Goal: Use online tool/utility: Utilize a website feature to perform a specific function

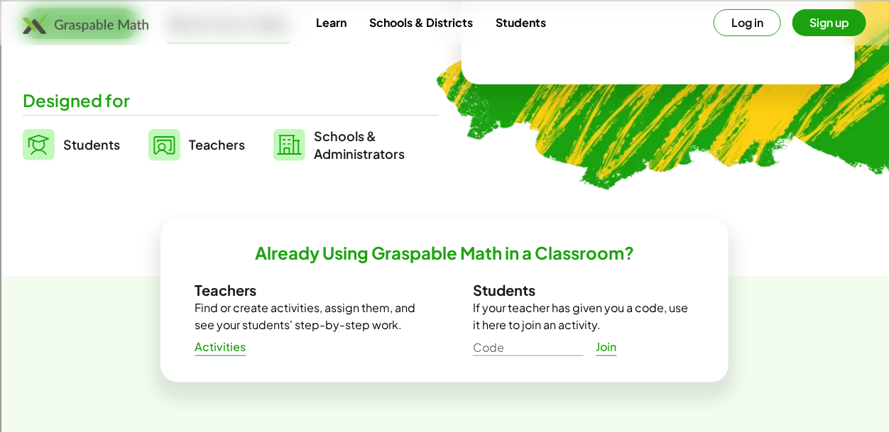
click at [184, 145] on link "Teachers" at bounding box center [196, 145] width 97 height 36
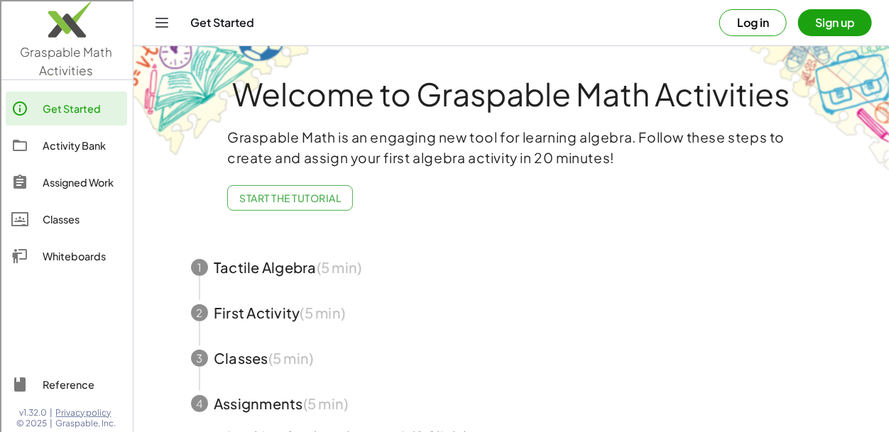
click at [38, 253] on div at bounding box center [26, 256] width 31 height 17
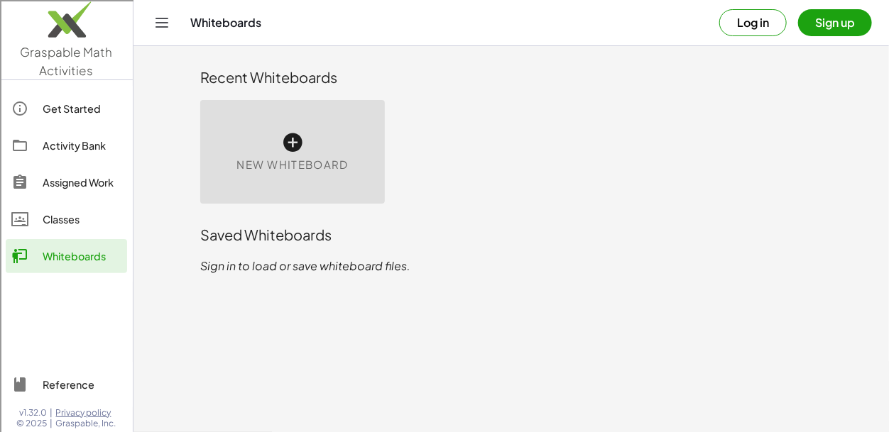
click at [283, 142] on icon at bounding box center [292, 142] width 23 height 23
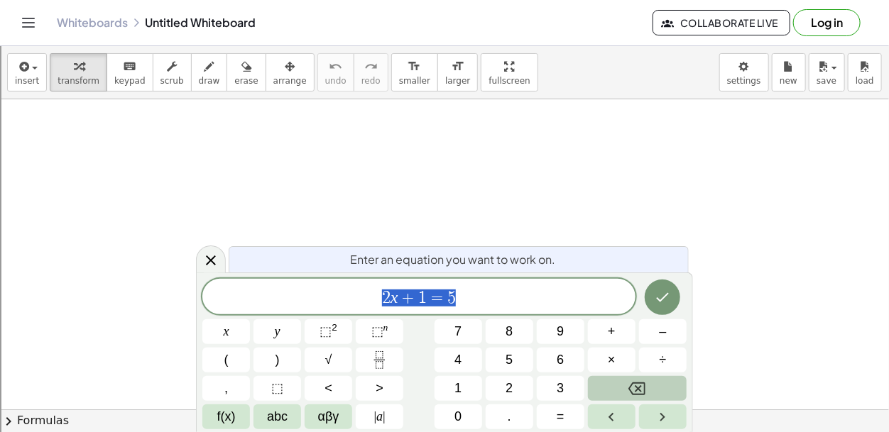
click at [621, 391] on button "Backspace" at bounding box center [637, 388] width 99 height 25
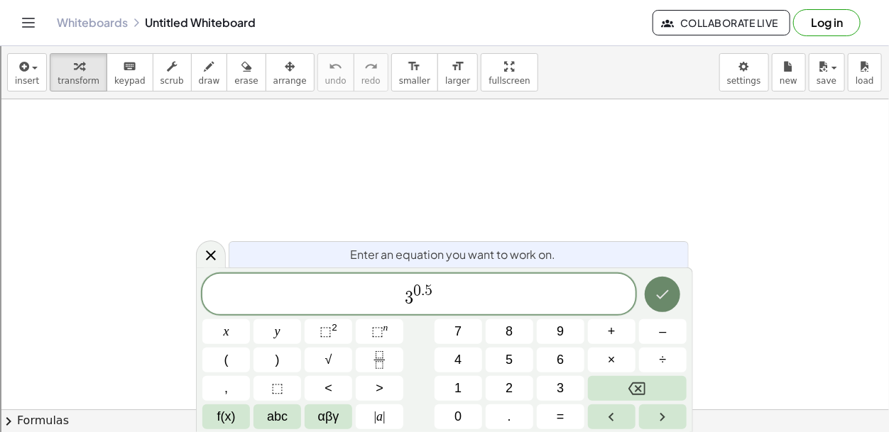
click at [657, 296] on icon "Done" at bounding box center [662, 294] width 17 height 17
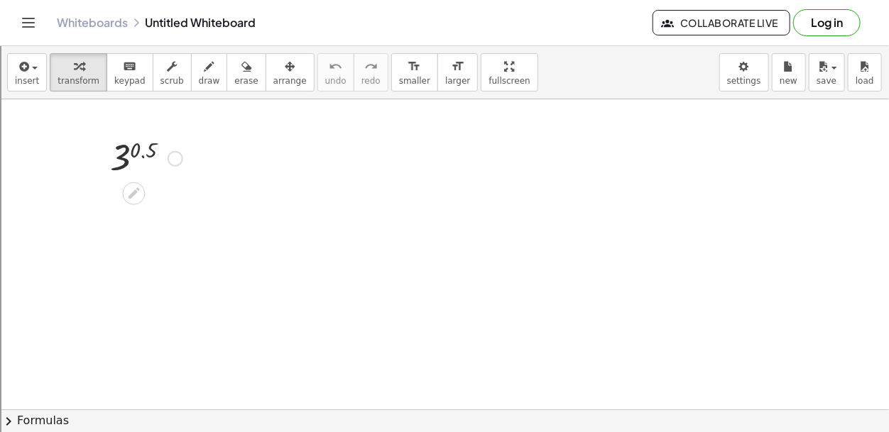
click at [136, 153] on div at bounding box center [146, 157] width 87 height 47
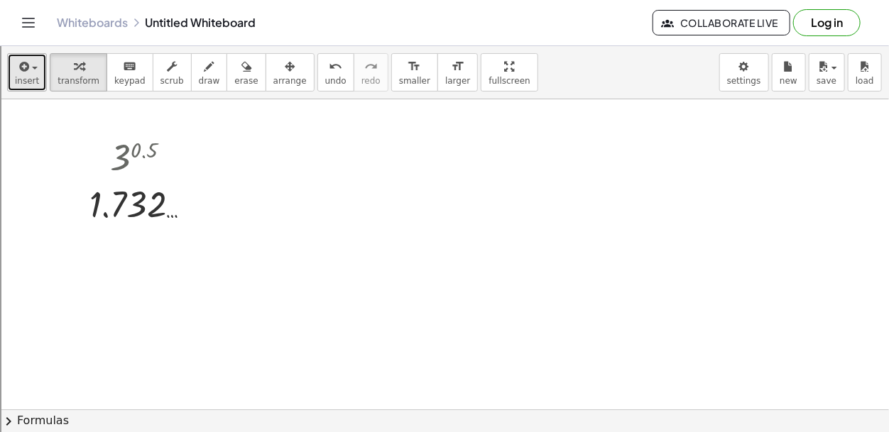
click at [26, 80] on span "insert" at bounding box center [27, 81] width 24 height 10
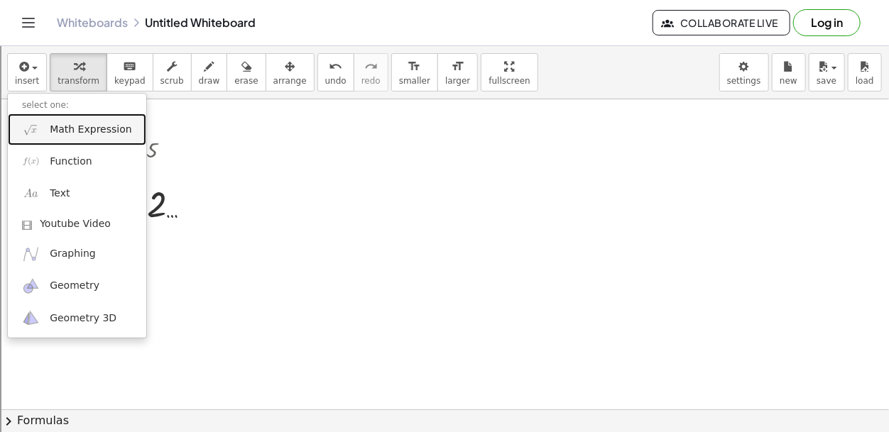
click at [71, 132] on span "Math Expression" at bounding box center [91, 130] width 82 height 14
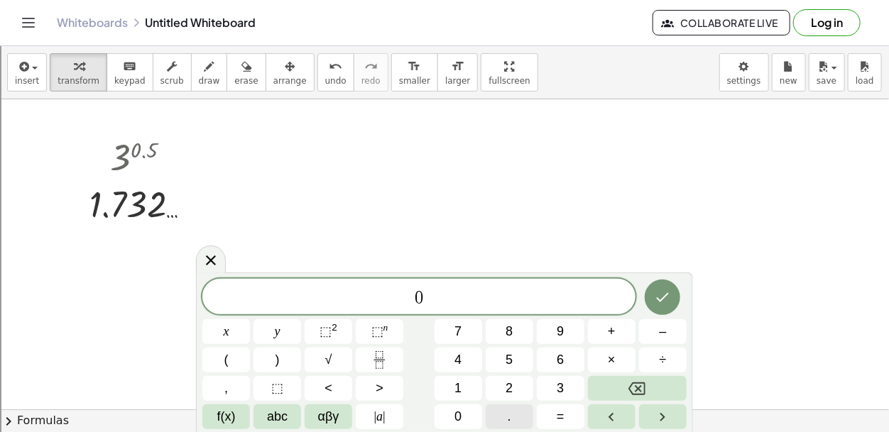
click at [503, 425] on button "." at bounding box center [510, 417] width 48 height 25
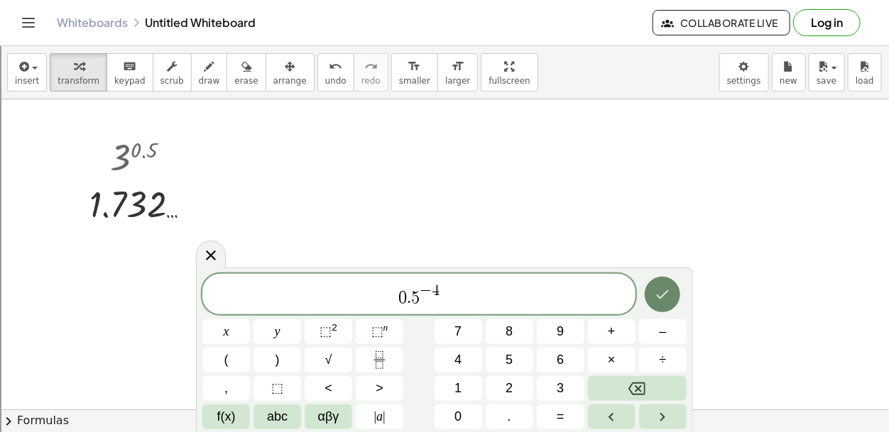
click at [658, 288] on icon "Done" at bounding box center [662, 294] width 17 height 17
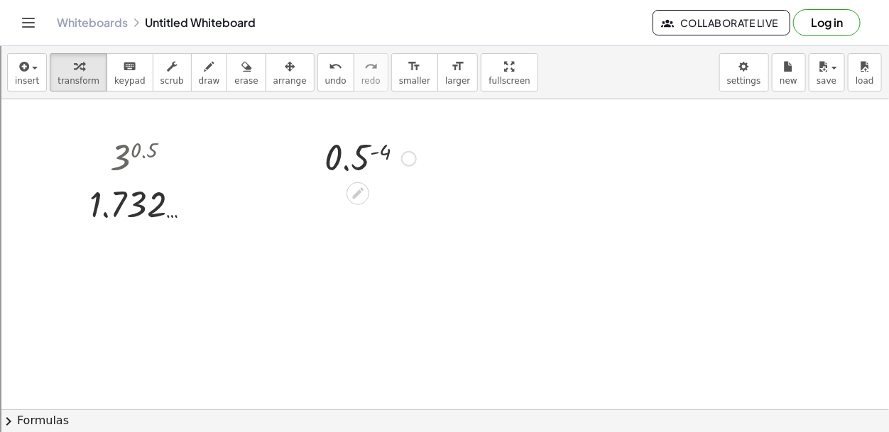
click at [371, 152] on div at bounding box center [370, 157] width 106 height 47
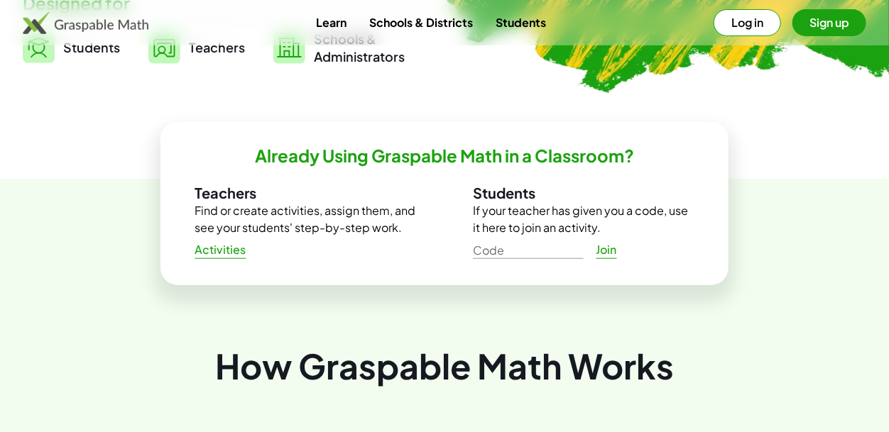
click at [216, 48] on span "Teachers" at bounding box center [217, 47] width 56 height 16
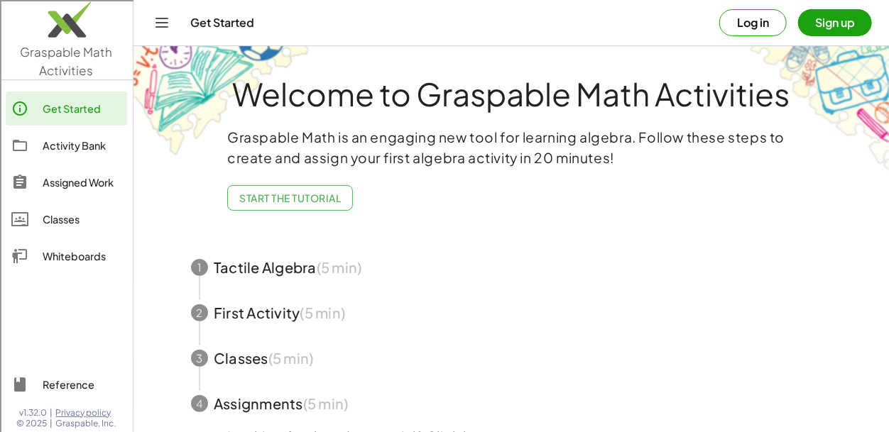
scroll to position [77, 0]
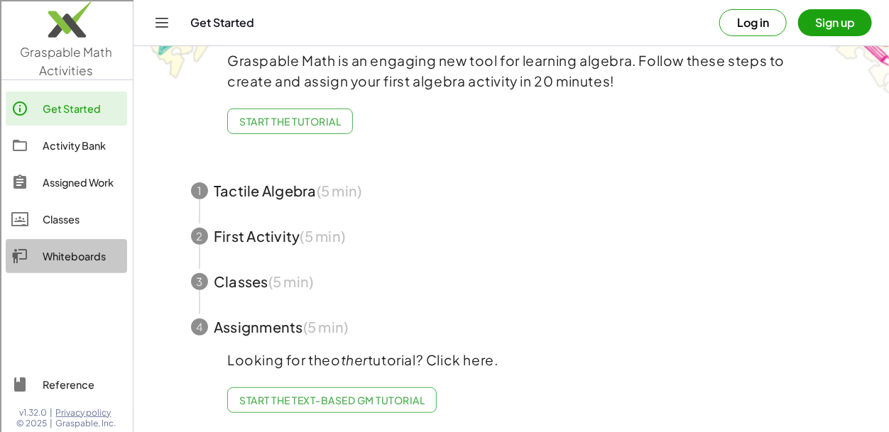
click at [30, 269] on link "Whiteboards" at bounding box center [66, 256] width 121 height 34
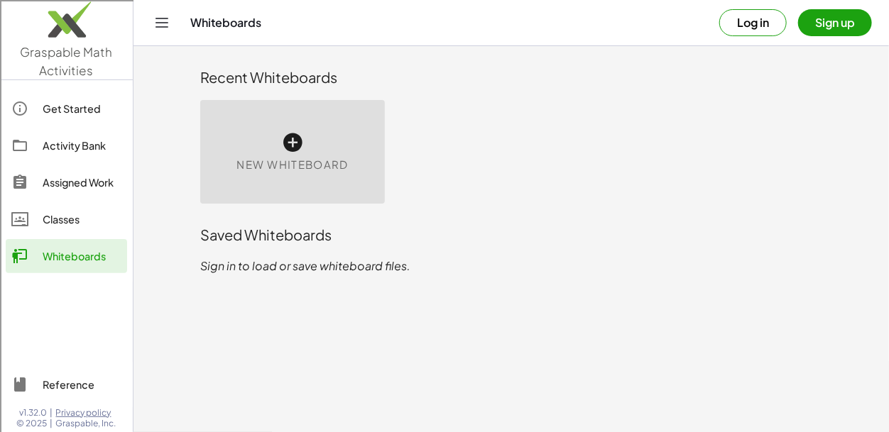
click at [270, 193] on div "New Whiteboard" at bounding box center [292, 152] width 185 height 104
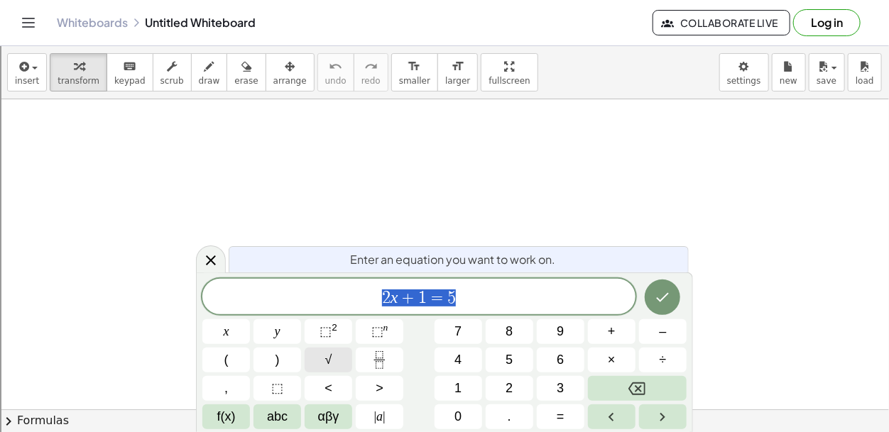
click at [337, 359] on button "√" at bounding box center [329, 360] width 48 height 25
click at [508, 420] on span "." at bounding box center [510, 417] width 4 height 19
click at [680, 298] on button "Done" at bounding box center [663, 297] width 36 height 36
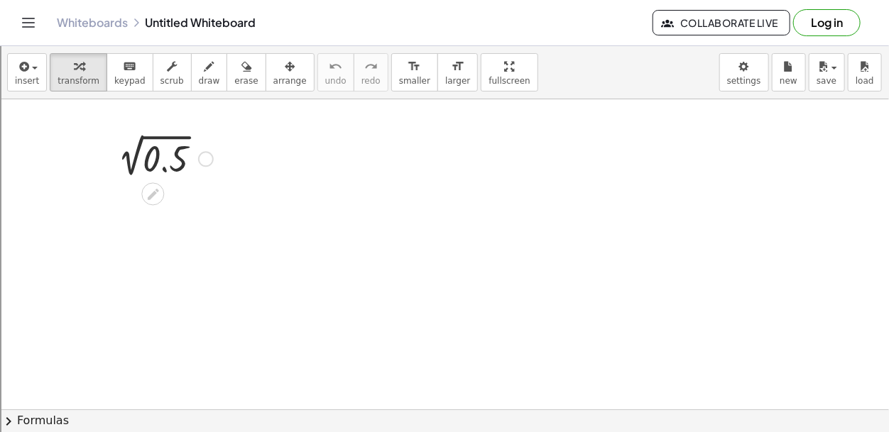
click at [159, 153] on div at bounding box center [161, 158] width 117 height 48
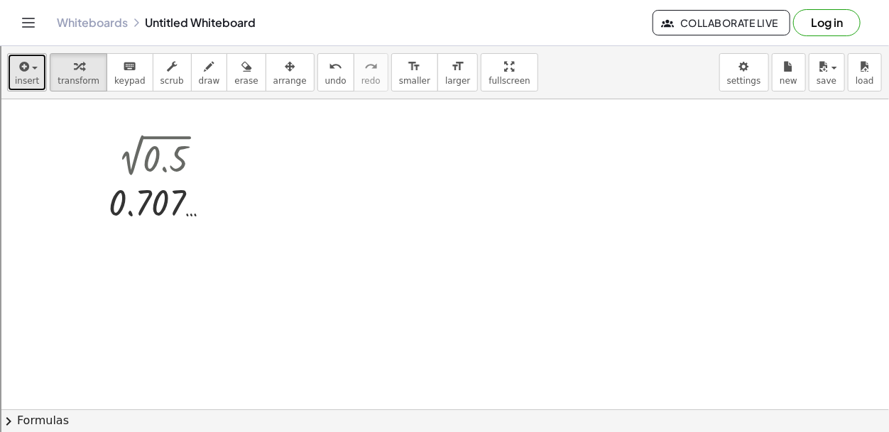
click at [36, 81] on span "insert" at bounding box center [27, 81] width 24 height 10
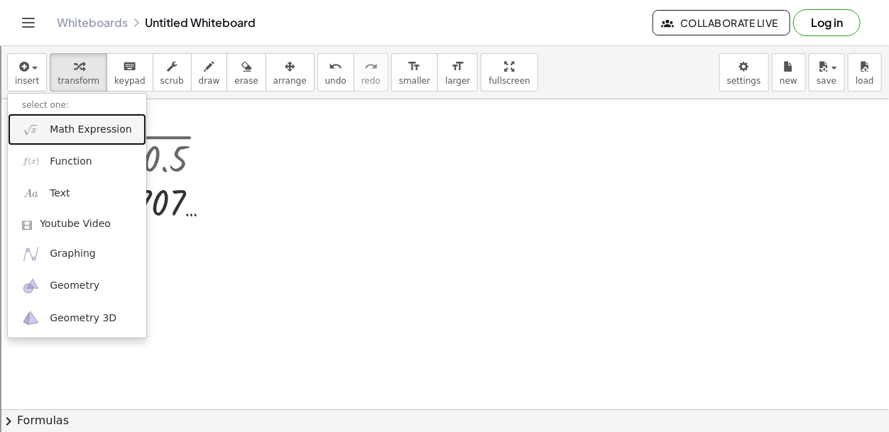
click at [75, 125] on span "Math Expression" at bounding box center [91, 130] width 82 height 14
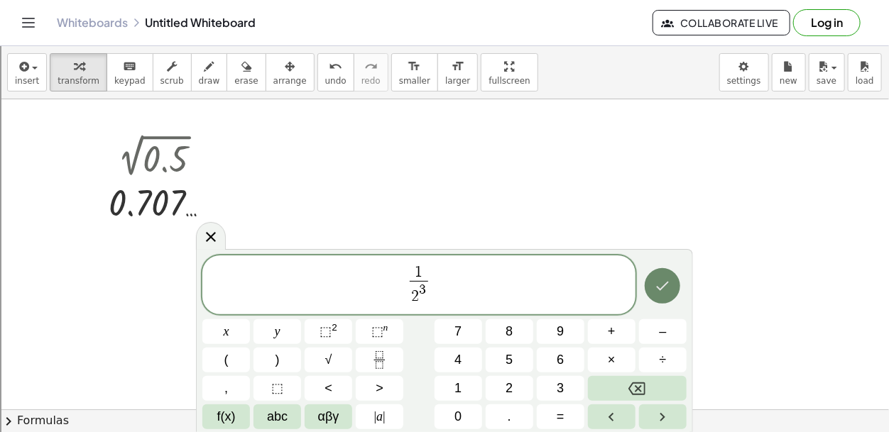
click at [664, 292] on icon "Done" at bounding box center [662, 286] width 17 height 17
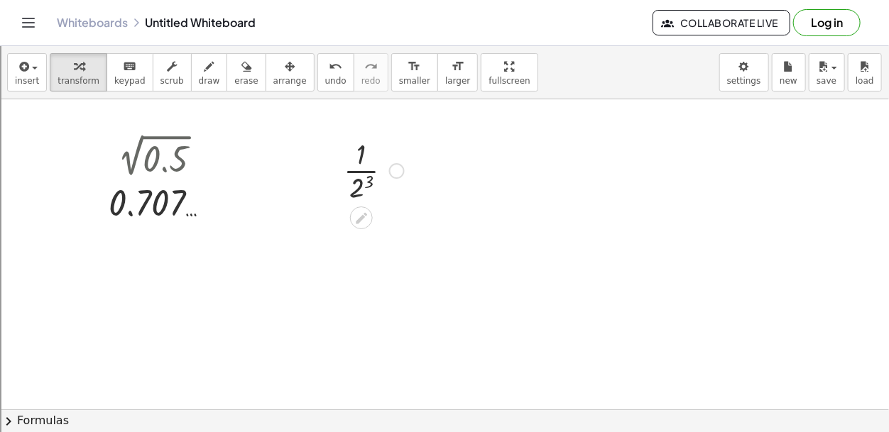
click at [366, 180] on div at bounding box center [374, 169] width 75 height 71
click at [354, 244] on div at bounding box center [374, 240] width 75 height 71
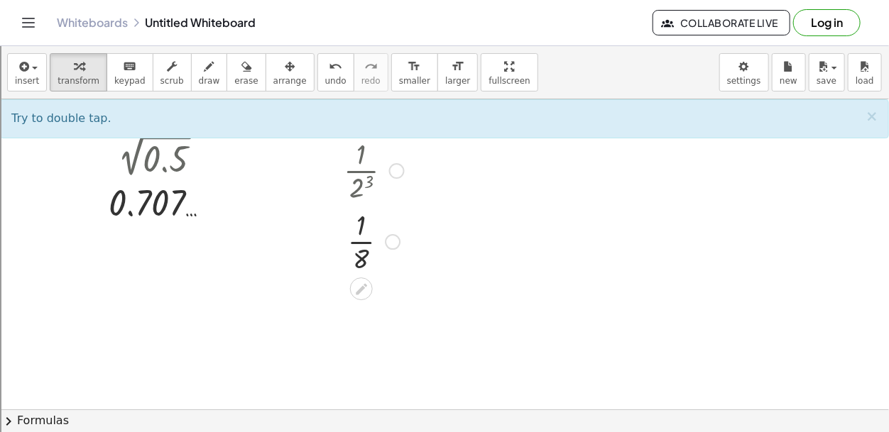
click at [359, 244] on div at bounding box center [374, 240] width 75 height 71
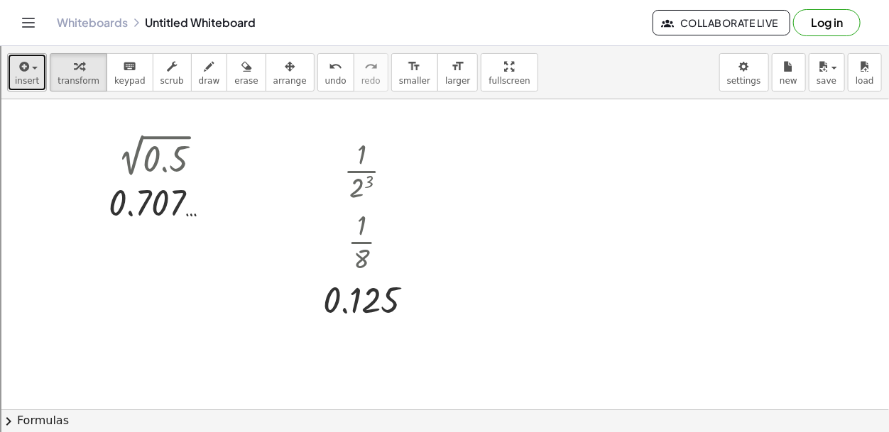
click at [21, 82] on span "insert" at bounding box center [27, 81] width 24 height 10
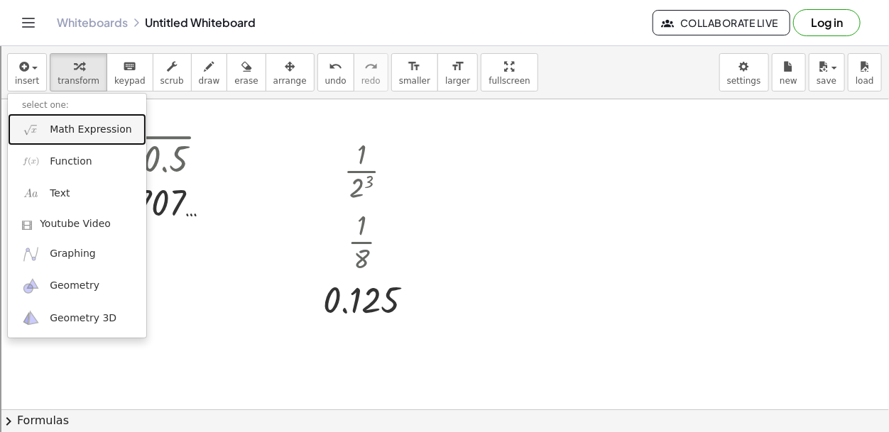
click at [60, 125] on span "Math Expression" at bounding box center [91, 130] width 82 height 14
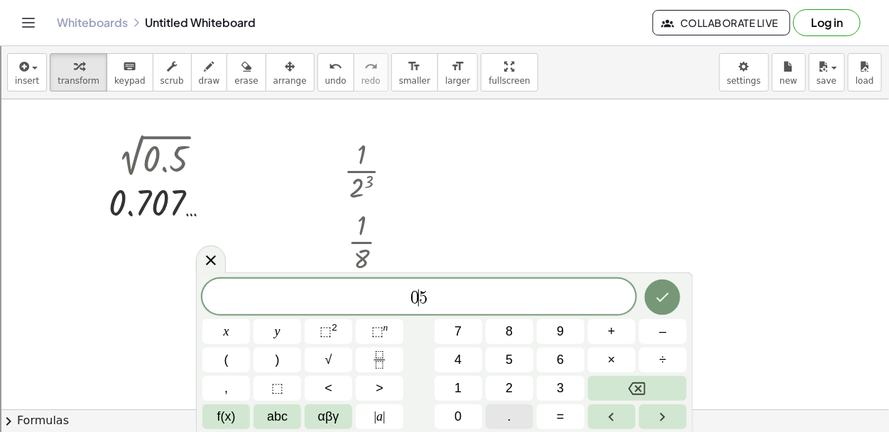
click at [513, 423] on button "." at bounding box center [510, 417] width 48 height 25
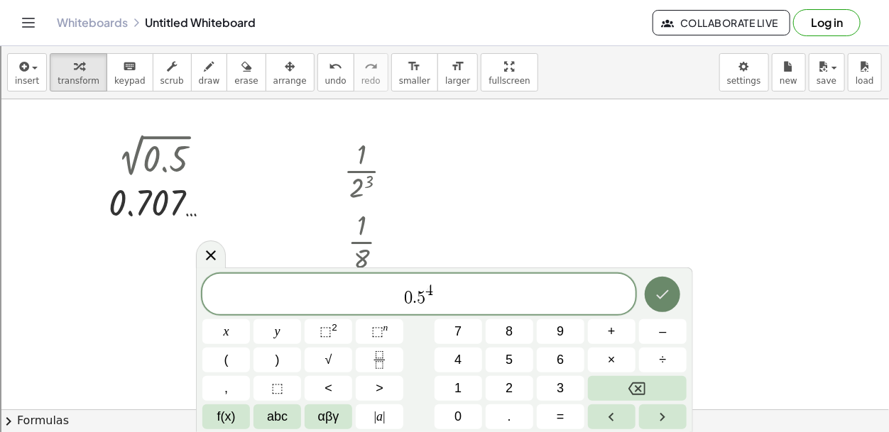
click at [665, 297] on icon "Done" at bounding box center [662, 294] width 17 height 17
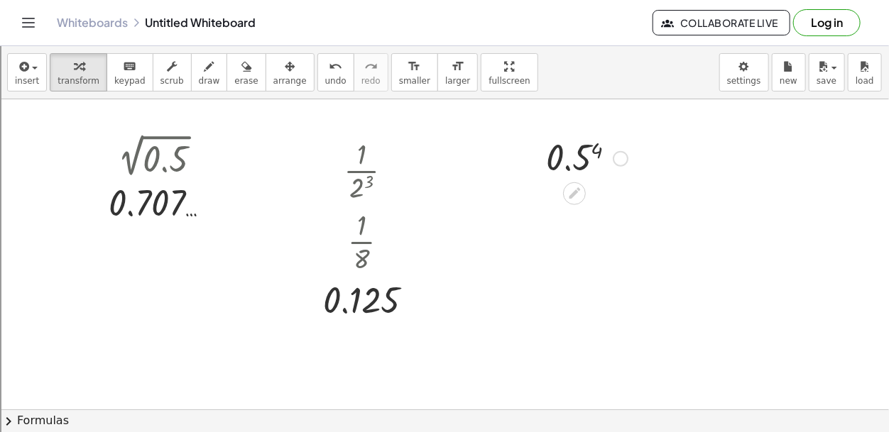
click at [587, 156] on div at bounding box center [587, 157] width 96 height 47
click at [199, 80] on span "draw" at bounding box center [209, 81] width 21 height 10
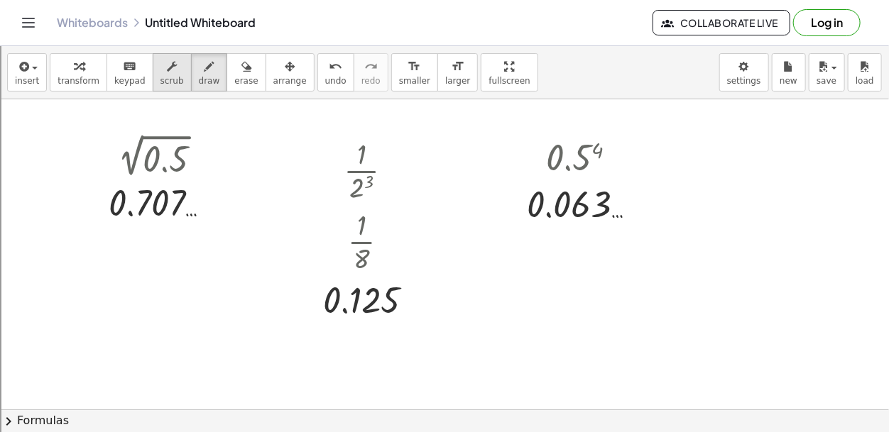
click at [167, 72] on icon "button" at bounding box center [172, 66] width 10 height 17
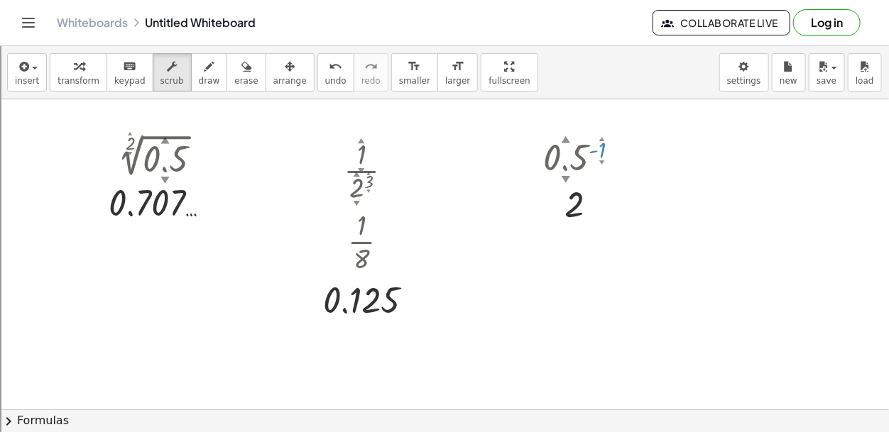
drag, startPoint x: 597, startPoint y: 163, endPoint x: 591, endPoint y: 198, distance: 35.4
click at [574, 159] on div "0.5 ▲ ▼ 1 ▲ ▼ - 2" at bounding box center [574, 159] width 0 height 0
drag, startPoint x: 561, startPoint y: 136, endPoint x: 560, endPoint y: 110, distance: 25.6
click at [560, 110] on div "2 ▲ ▼ √ 0.5 ▲ ▼ 0.707 … · 1 ▲ ▼ · 2 ▲ ▼ 3 ▲ ▼ · 1 · 8 0.125 3.5 ▲ ▼ 1 ▲ ▼ - 0.2…" at bounding box center [444, 409] width 889 height 621
drag, startPoint x: 603, startPoint y: 142, endPoint x: 601, endPoint y: 105, distance: 37.0
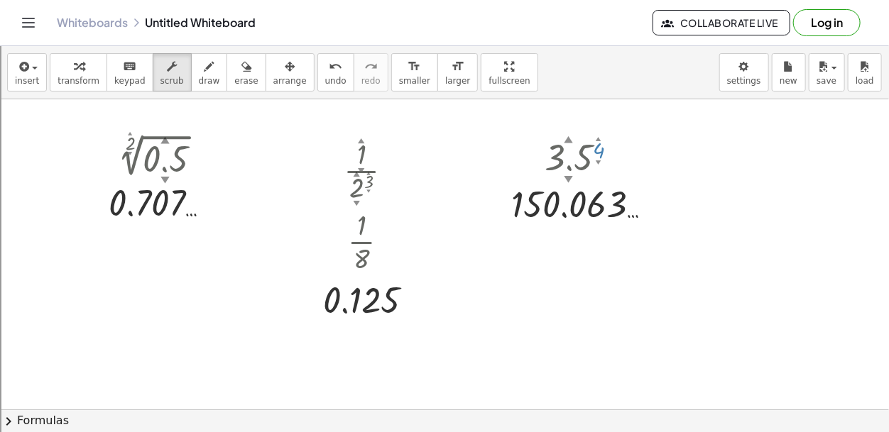
click at [601, 105] on div "2 ▲ ▼ √ 0.5 ▲ ▼ 0.707 … · 1 ▲ ▼ · 2 ▲ ▼ 3 ▲ ▼ · 1 · 8 0.125 3.5 ▲ ▼ 4 ▲ ▼ 150.0…" at bounding box center [444, 409] width 889 height 621
click at [562, 180] on div at bounding box center [587, 203] width 166 height 47
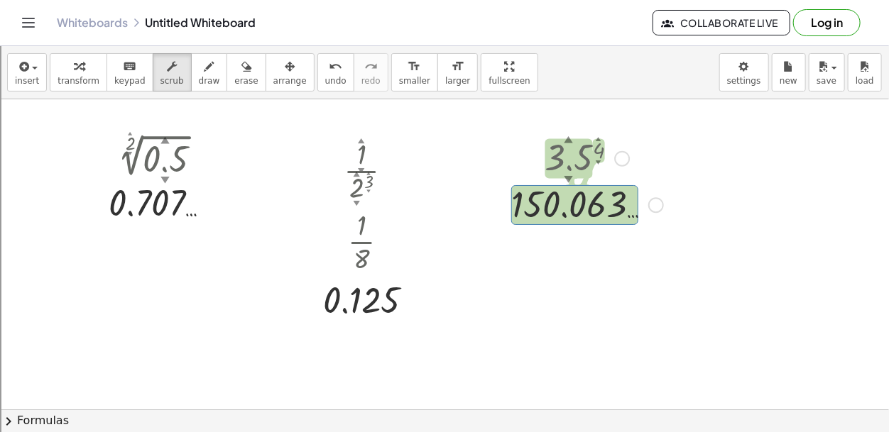
click at [557, 157] on div at bounding box center [587, 157] width 166 height 47
click at [587, 156] on div at bounding box center [587, 157] width 166 height 47
click at [114, 80] on span "keypad" at bounding box center [129, 81] width 31 height 10
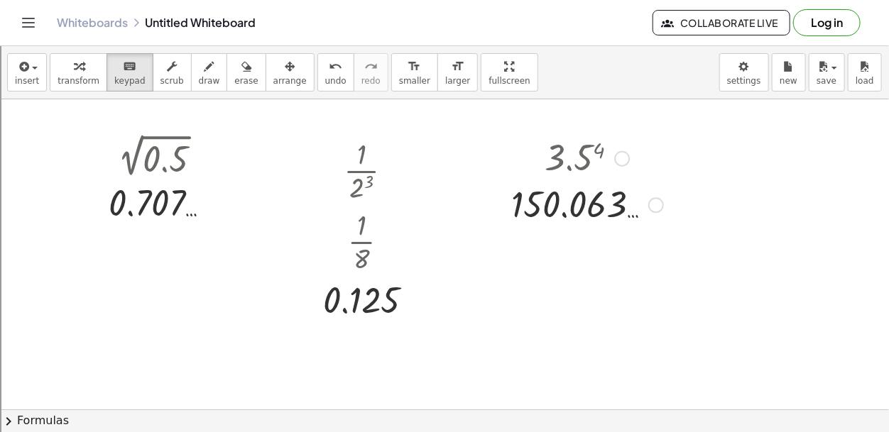
click at [577, 162] on div at bounding box center [587, 157] width 166 height 47
click at [582, 160] on div at bounding box center [587, 157] width 166 height 47
click at [592, 173] on div at bounding box center [587, 157] width 166 height 47
click at [585, 163] on div at bounding box center [587, 157] width 166 height 47
click at [58, 88] on button "transform" at bounding box center [79, 72] width 58 height 38
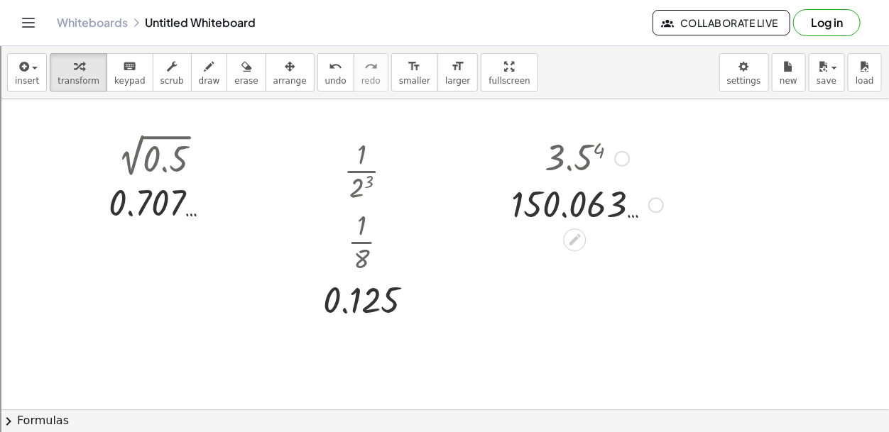
click at [577, 160] on div at bounding box center [587, 157] width 166 height 47
click at [589, 158] on div at bounding box center [587, 157] width 166 height 47
click at [26, 72] on icon "button" at bounding box center [22, 66] width 13 height 17
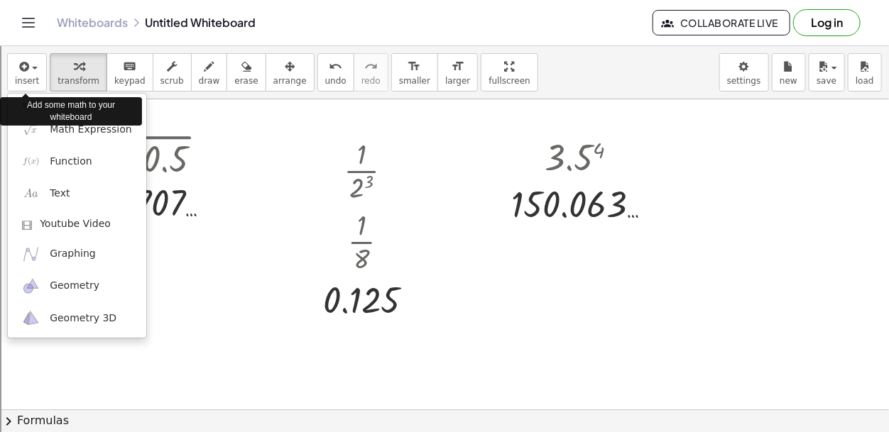
click at [78, 125] on div "Add some math to your whiteboard" at bounding box center [71, 111] width 142 height 28
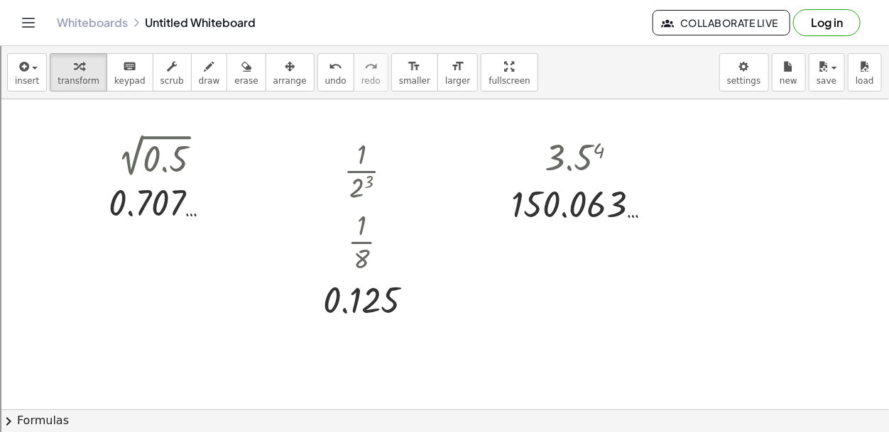
click at [43, 89] on div "insert select one: Math Expression Function Text Youtube Video Graphing Geometr…" at bounding box center [444, 72] width 889 height 53
click at [23, 80] on span "insert" at bounding box center [27, 81] width 24 height 10
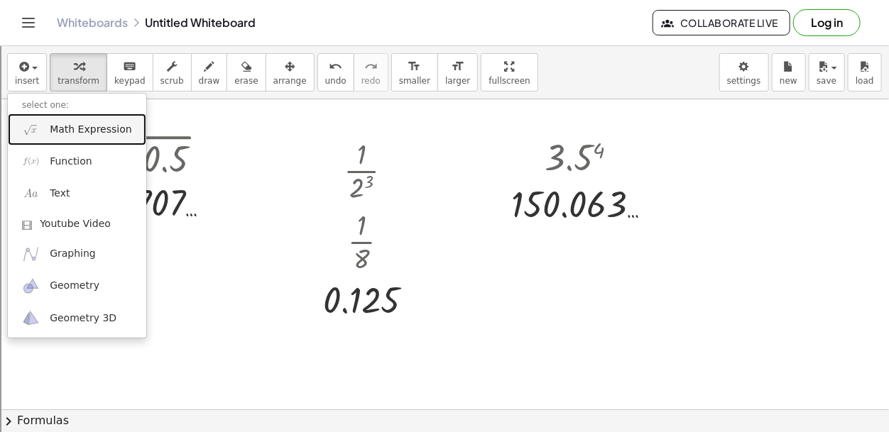
click at [65, 123] on span "Math Expression" at bounding box center [91, 130] width 82 height 14
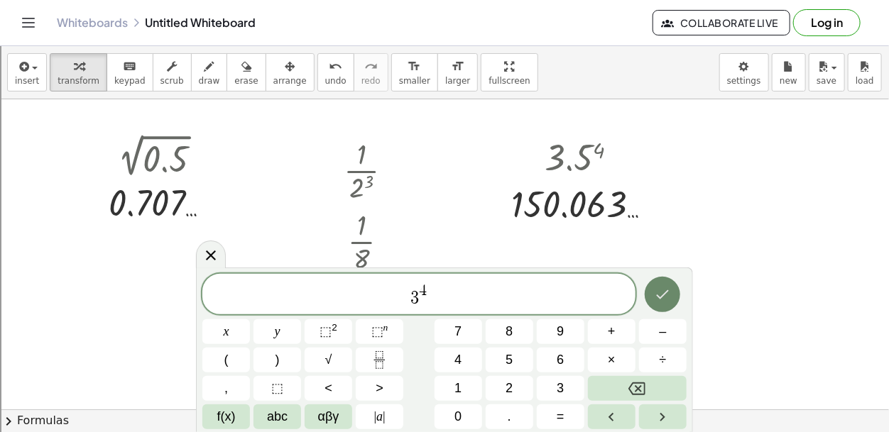
click at [664, 303] on icon "Done" at bounding box center [662, 294] width 17 height 17
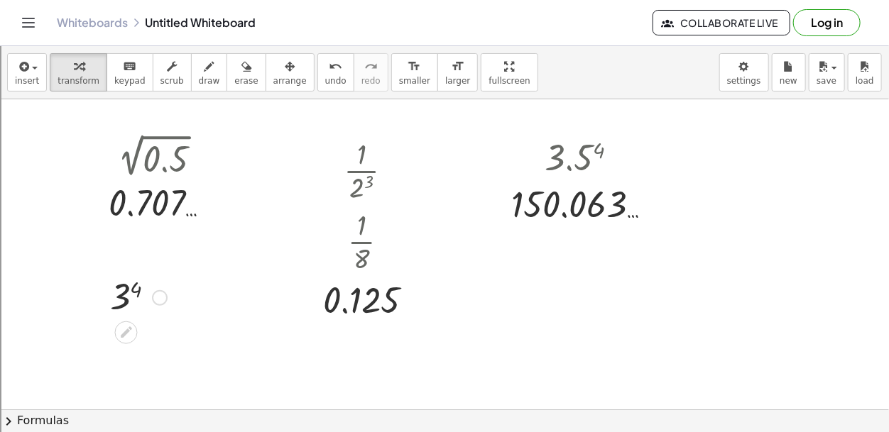
click at [134, 284] on div at bounding box center [138, 296] width 71 height 47
click at [38, 84] on button "insert" at bounding box center [27, 72] width 40 height 38
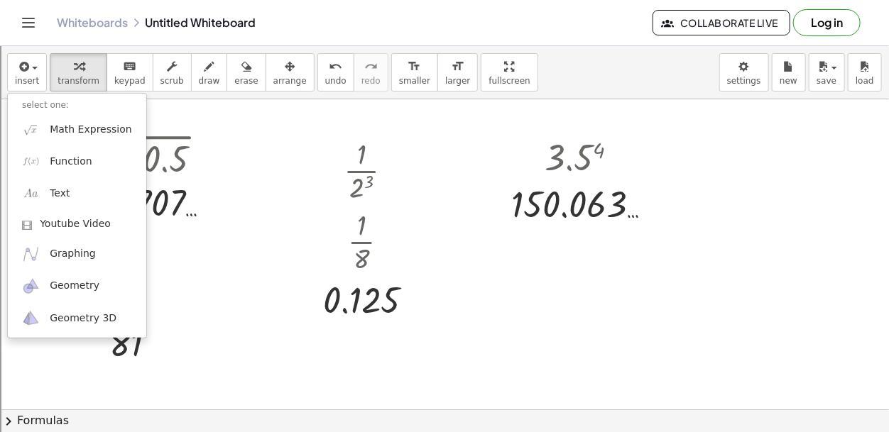
click at [78, 111] on li "select one:" at bounding box center [77, 105] width 138 height 16
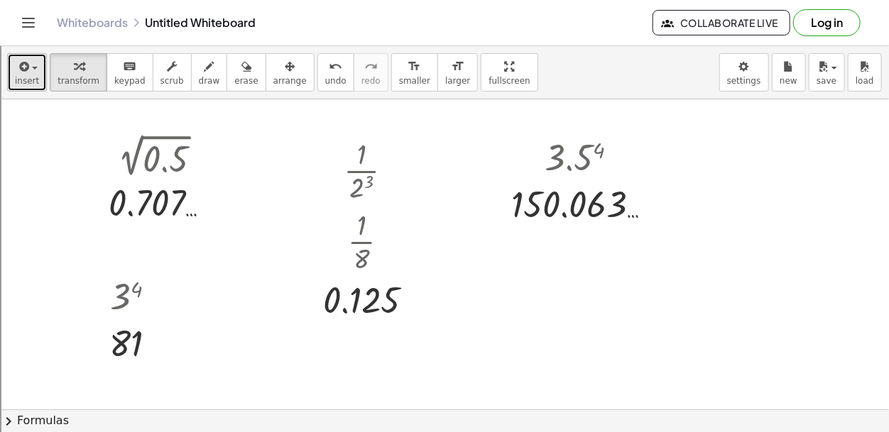
click at [29, 84] on span "insert" at bounding box center [27, 81] width 24 height 10
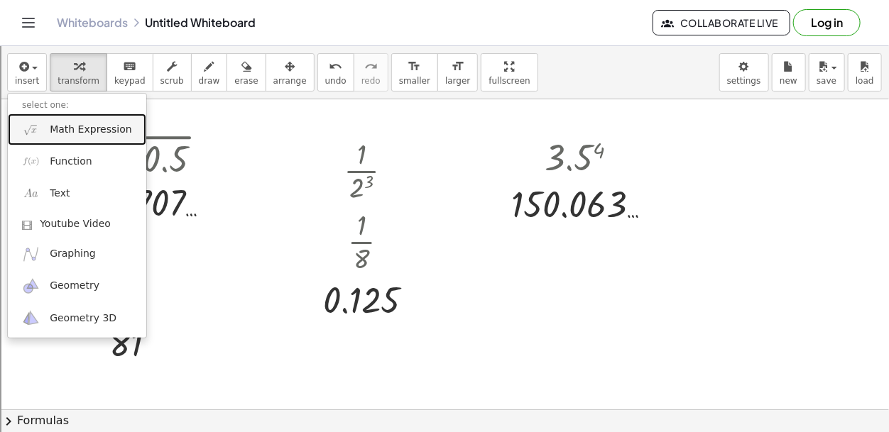
click at [80, 135] on span "Math Expression" at bounding box center [91, 130] width 82 height 14
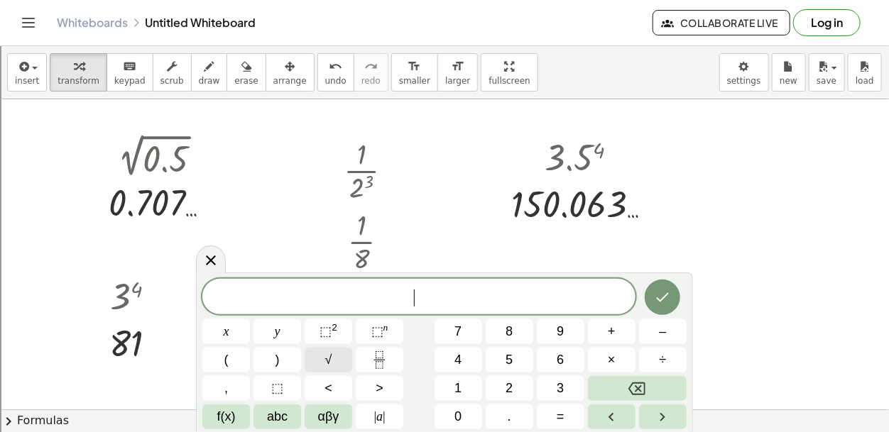
click at [317, 358] on button "√" at bounding box center [329, 360] width 48 height 25
click at [679, 301] on button "Done" at bounding box center [663, 297] width 36 height 36
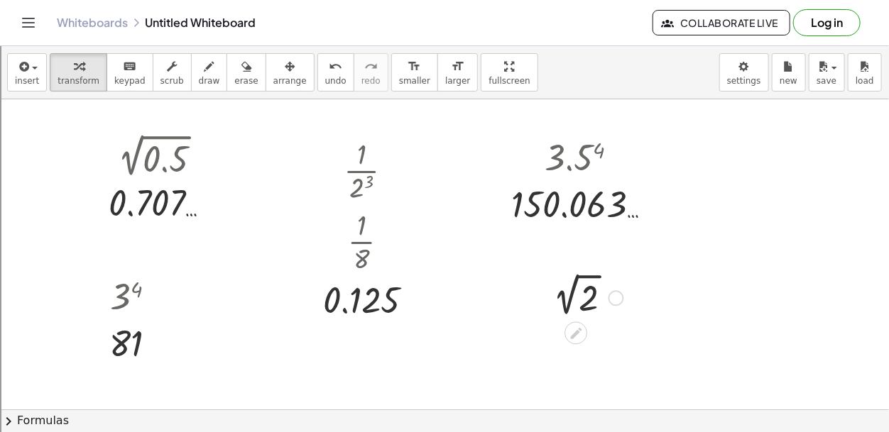
click at [592, 293] on div at bounding box center [585, 297] width 92 height 48
